Goal: Check status

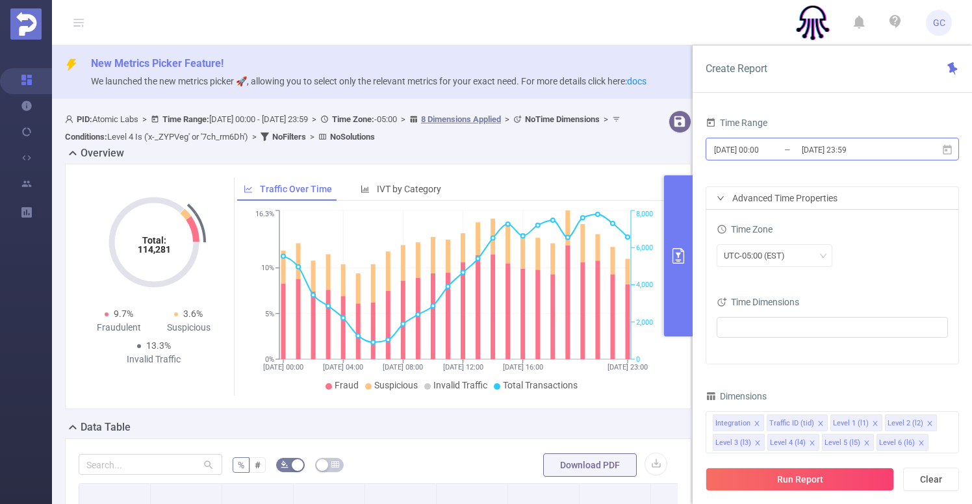
click at [872, 147] on input "[DATE] 23:59" at bounding box center [852, 150] width 105 height 18
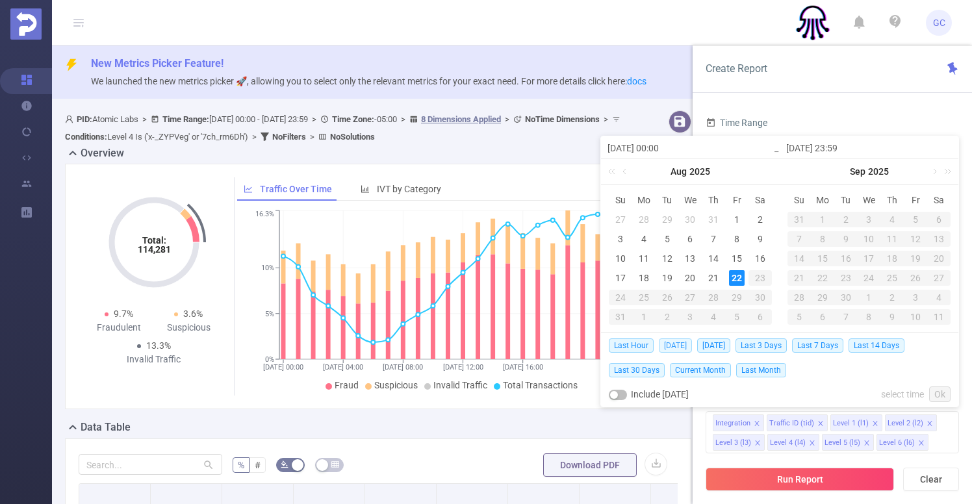
click at [676, 348] on span "[DATE]" at bounding box center [675, 345] width 33 height 14
type input "[DATE] 00:00"
type input "[DATE] 23:59"
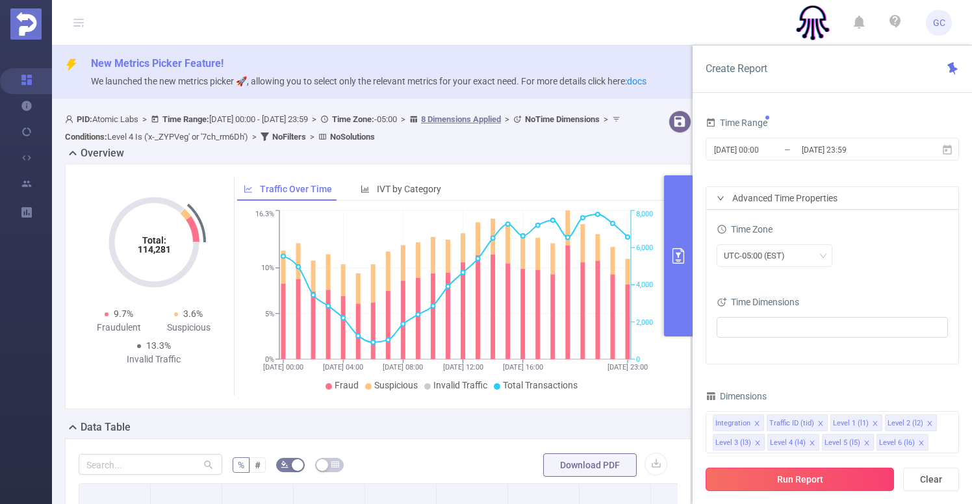
click at [784, 478] on button "Run Report" at bounding box center [799, 479] width 188 height 23
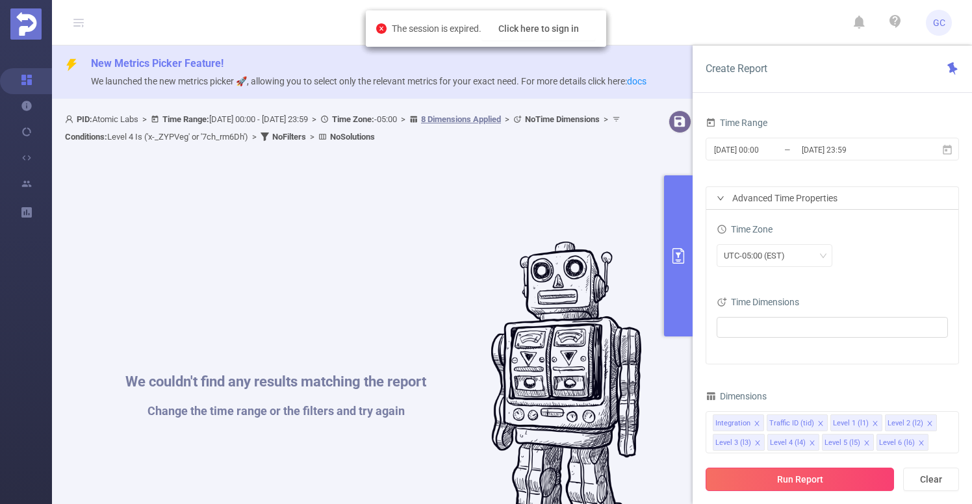
click at [791, 477] on button "Run Report" at bounding box center [799, 479] width 188 height 23
click at [787, 151] on input "[DATE] 00:00" at bounding box center [765, 150] width 105 height 18
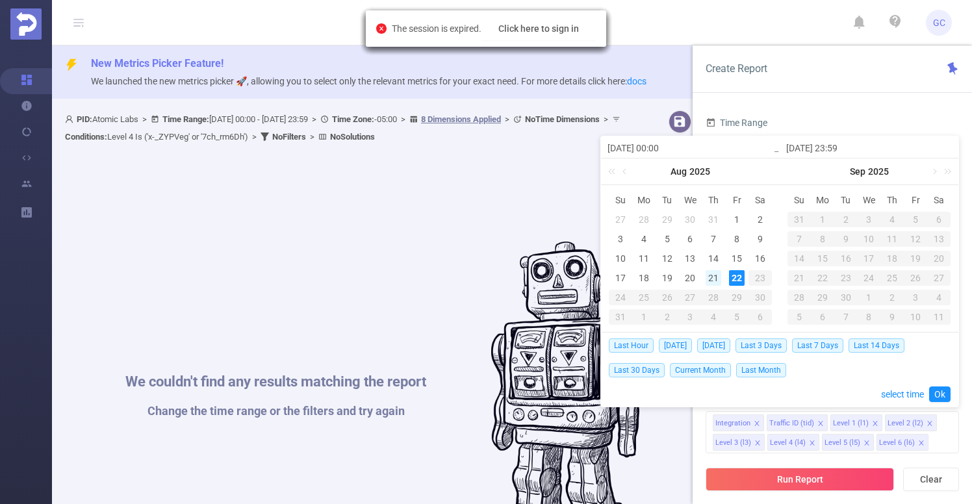
click at [711, 276] on div "21" at bounding box center [713, 278] width 16 height 16
click at [730, 276] on div "22" at bounding box center [737, 278] width 16 height 16
type input "[DATE] 00:00"
click at [945, 393] on link "Ok" at bounding box center [939, 395] width 21 height 16
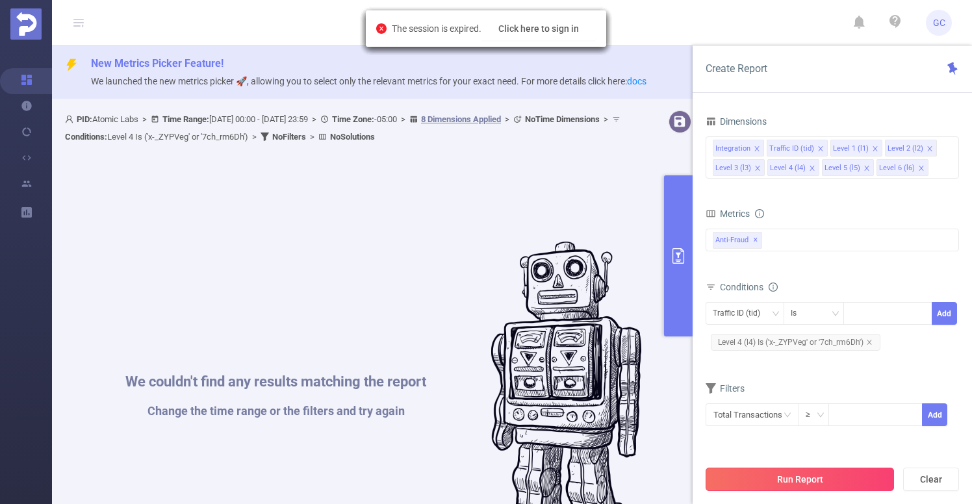
click at [805, 483] on button "Run Report" at bounding box center [799, 479] width 188 height 23
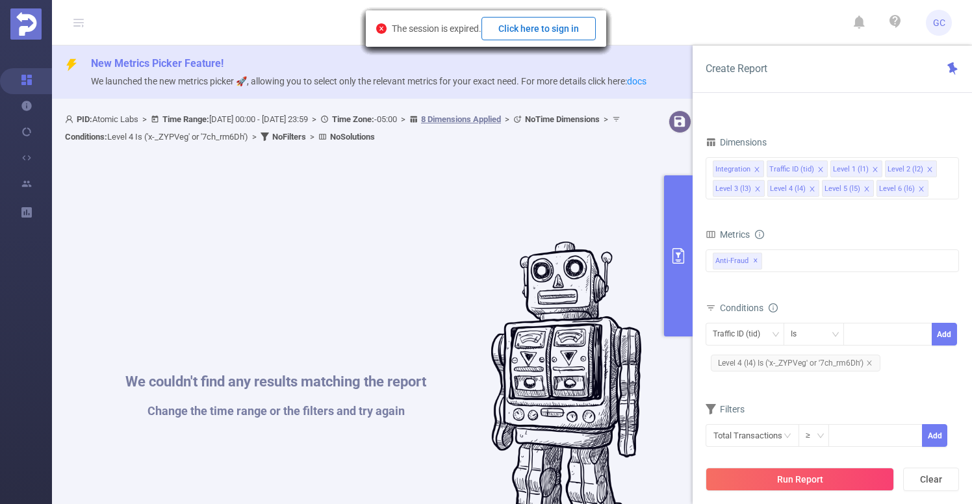
click at [564, 36] on button "Click here to sign in" at bounding box center [538, 28] width 114 height 23
